Goal: Complete application form

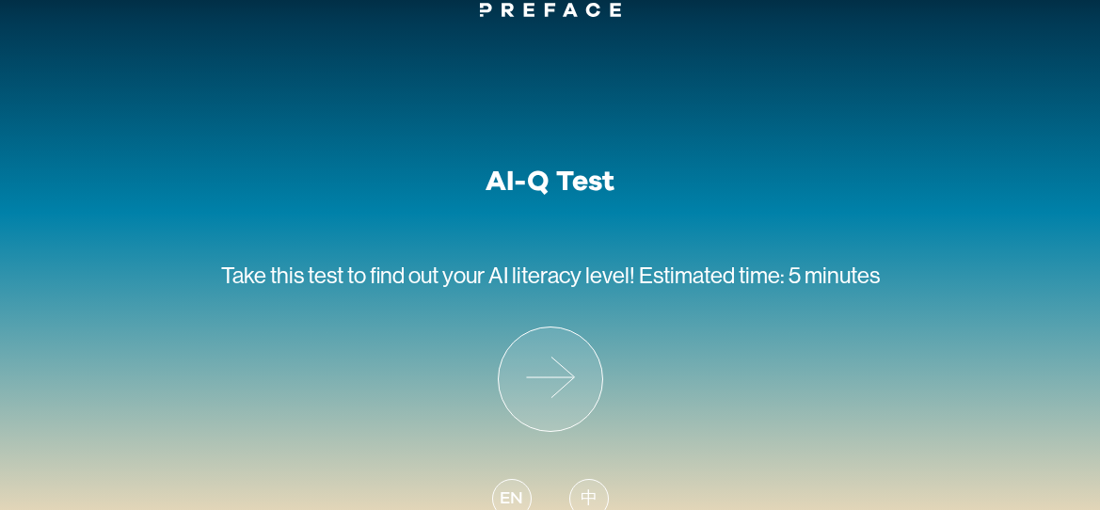
scroll to position [72, 0]
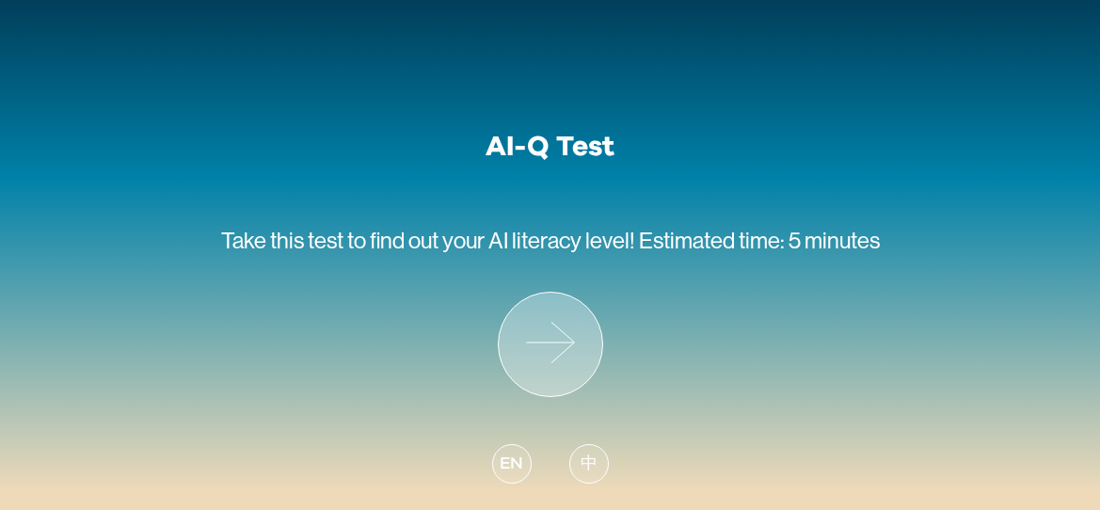
click at [525, 360] on icon at bounding box center [551, 345] width 104 height 104
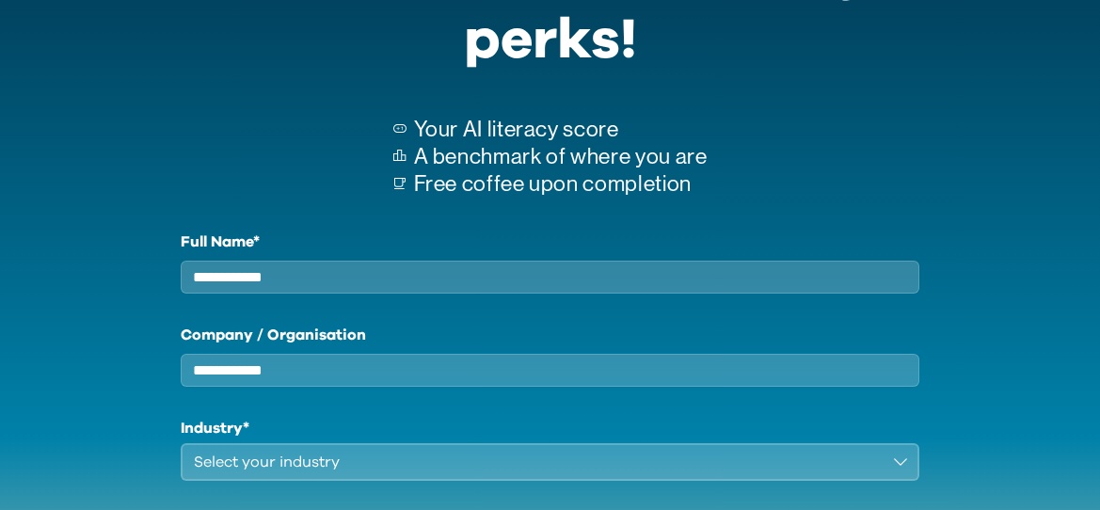
scroll to position [339, 0]
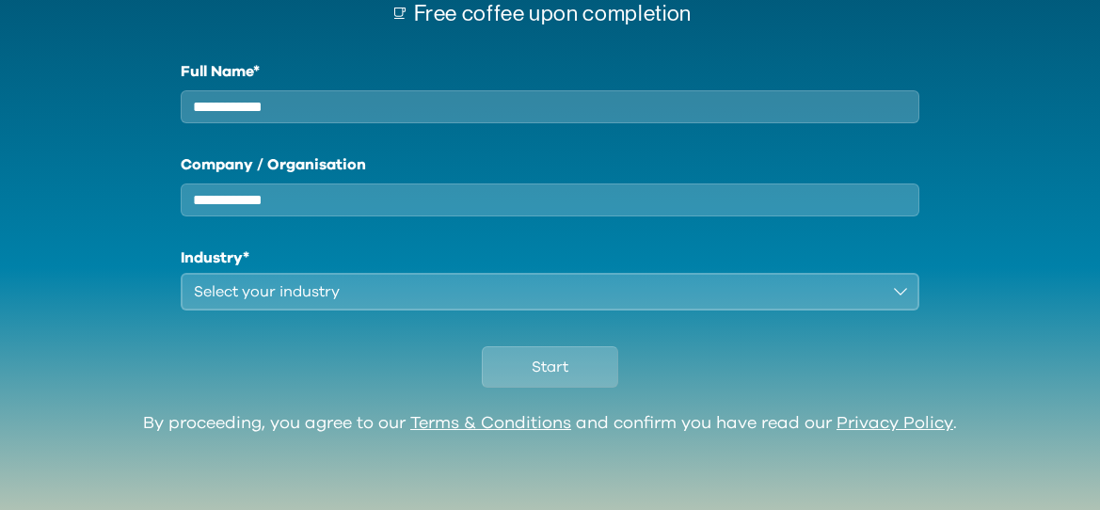
click at [577, 286] on div "Select your industry" at bounding box center [537, 291] width 686 height 23
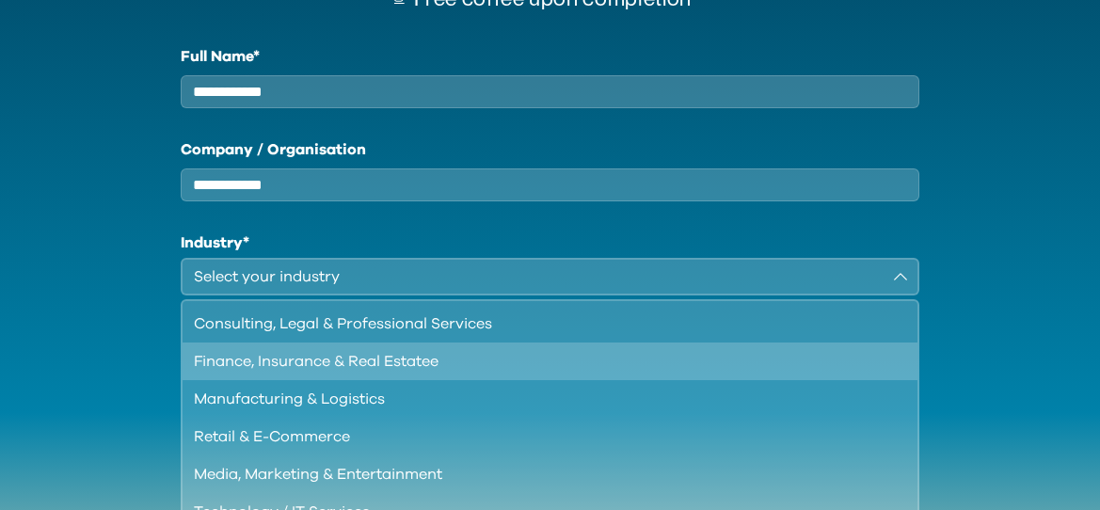
click at [515, 373] on div "Finance, Insurance & Real Estatee" at bounding box center [539, 361] width 690 height 23
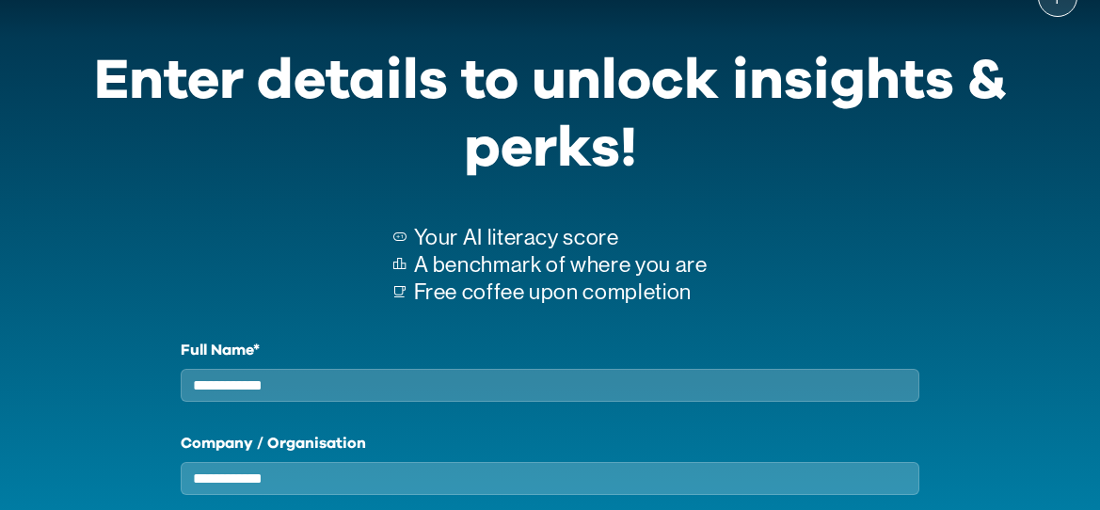
scroll to position [0, 0]
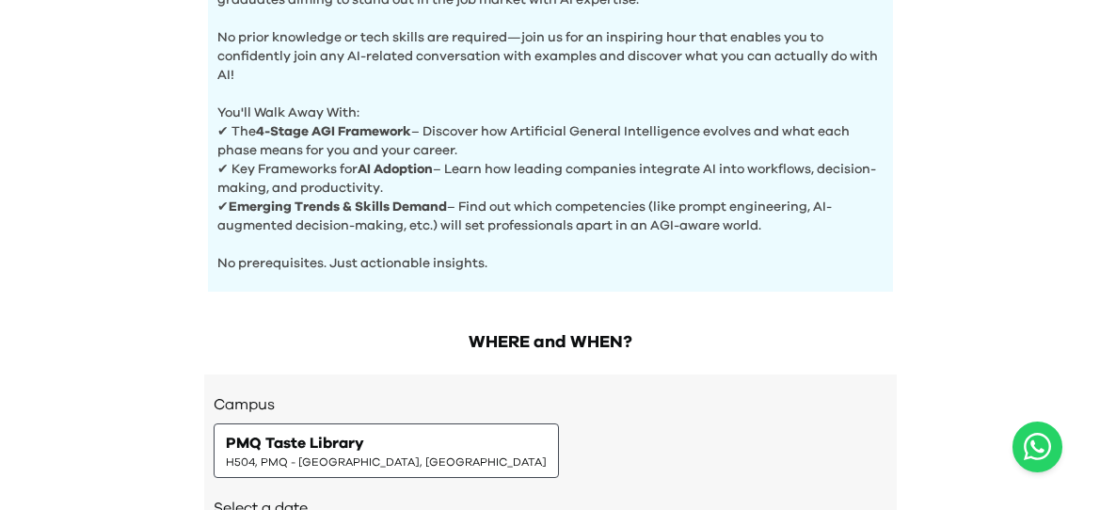
scroll to position [555, 0]
